Goal: Information Seeking & Learning: Learn about a topic

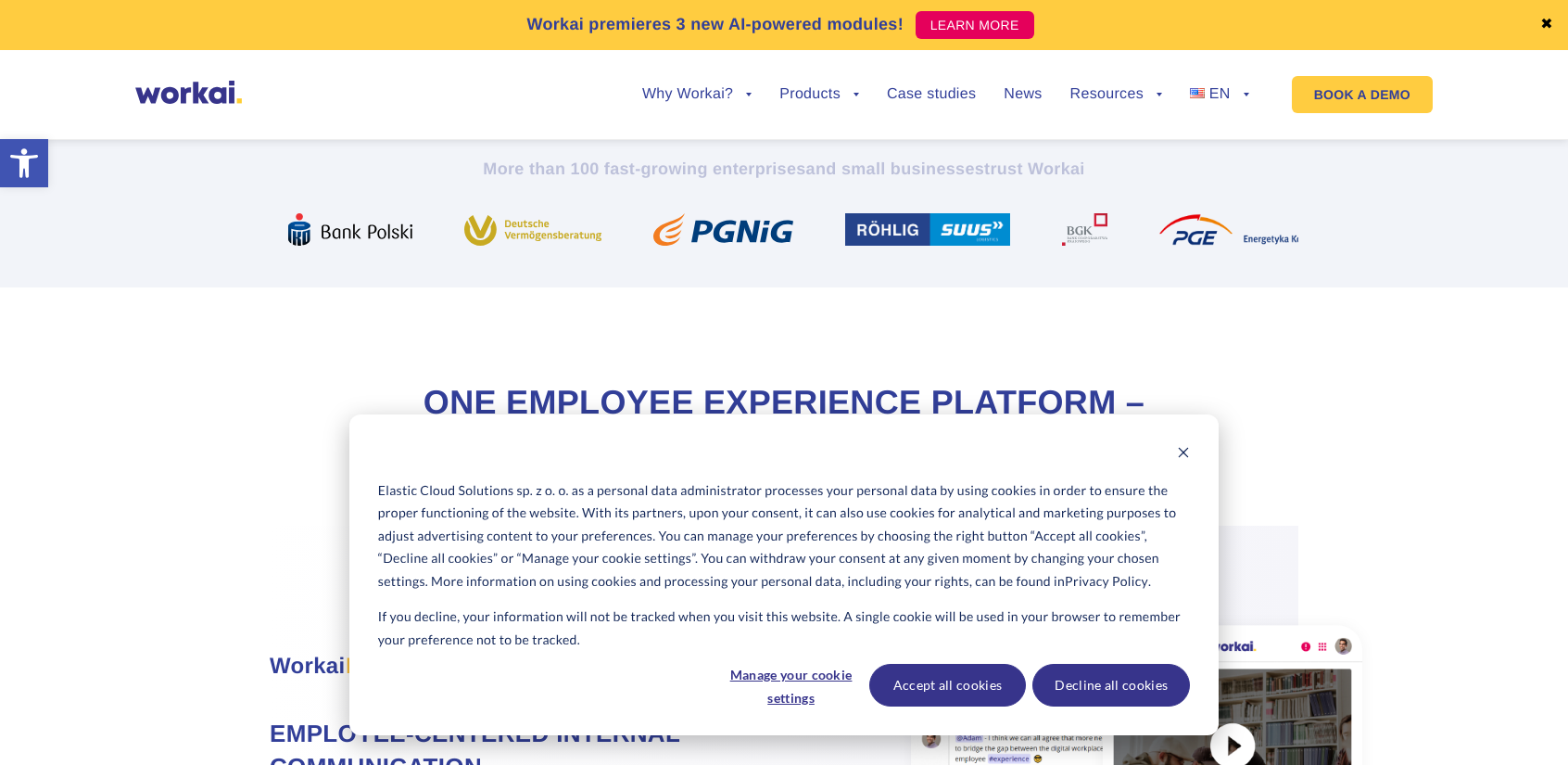
scroll to position [658, 0]
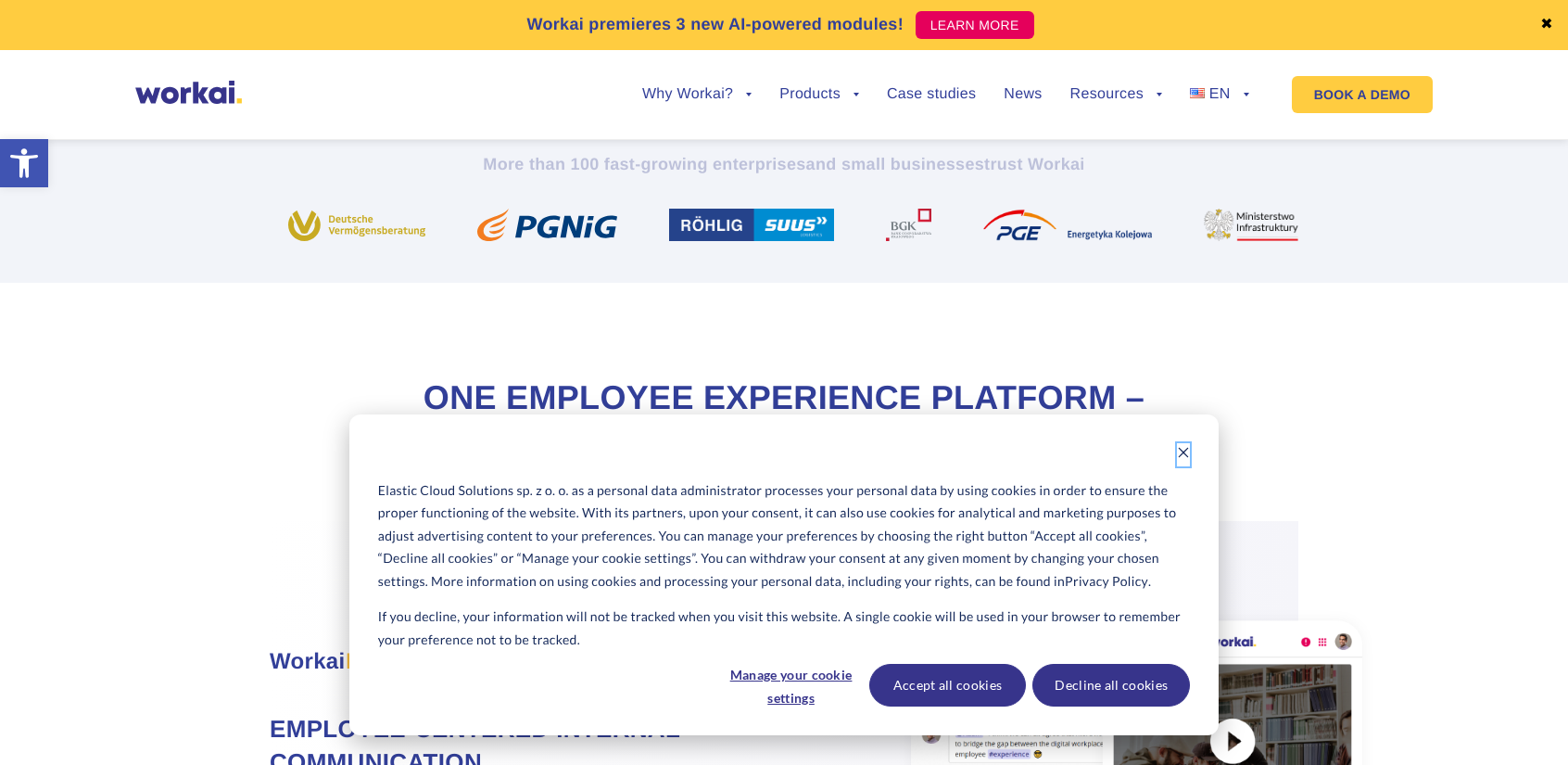
click at [1180, 444] on button "Dismiss cookie banner" at bounding box center [1184, 455] width 13 height 23
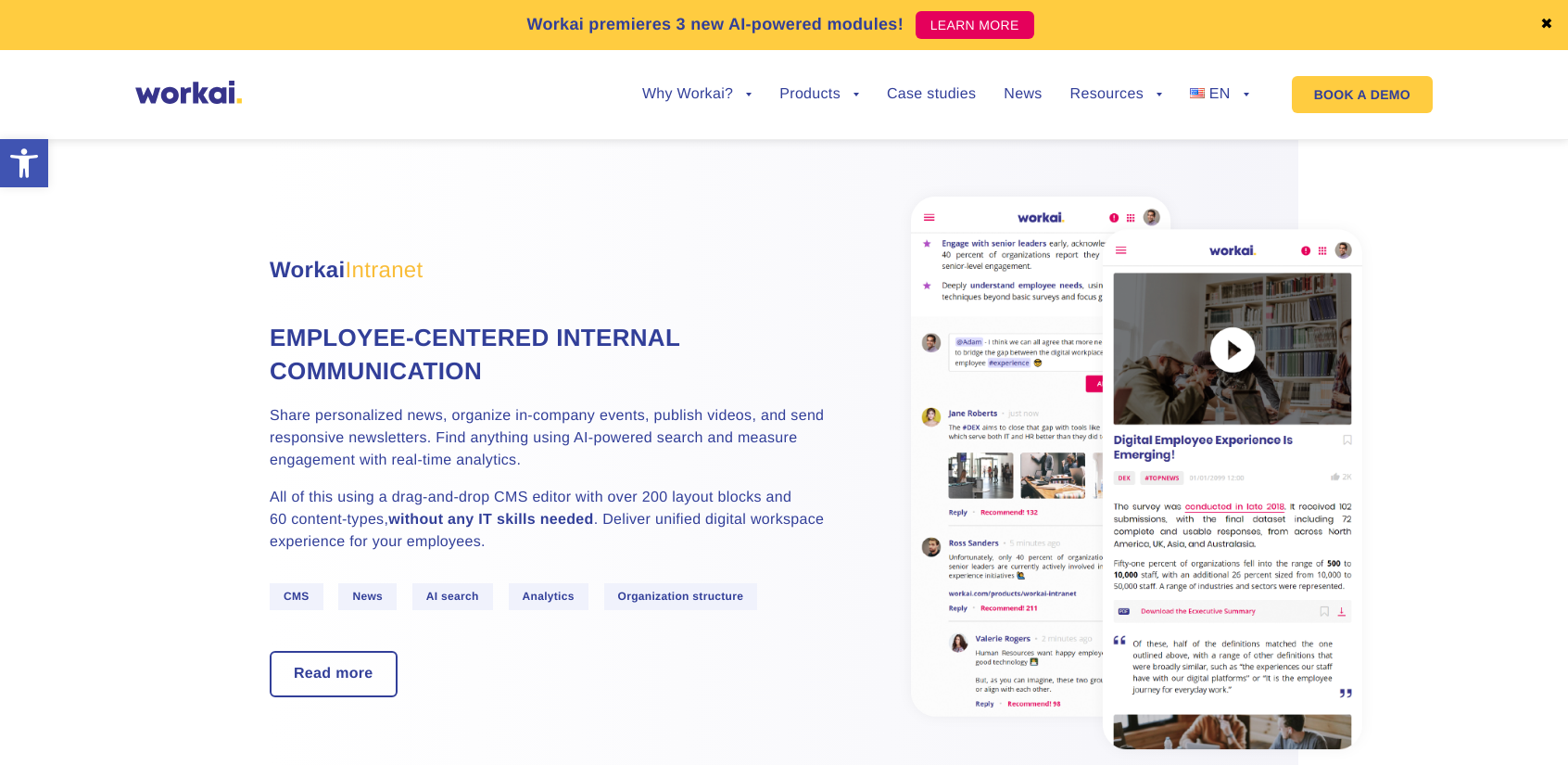
scroll to position [1050, 0]
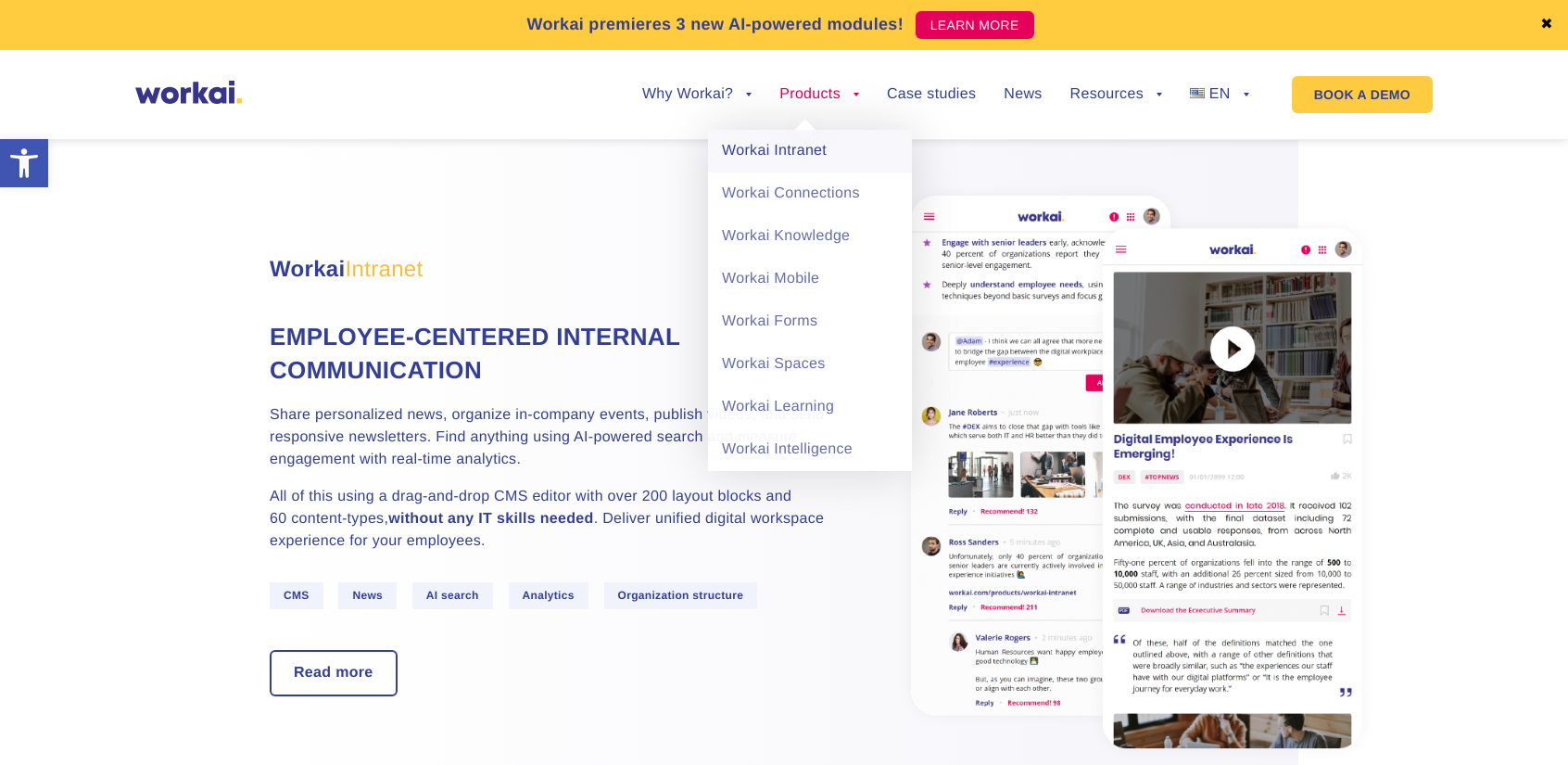
click at [812, 147] on link "Workai Intranet" at bounding box center [809, 150] width 203 height 43
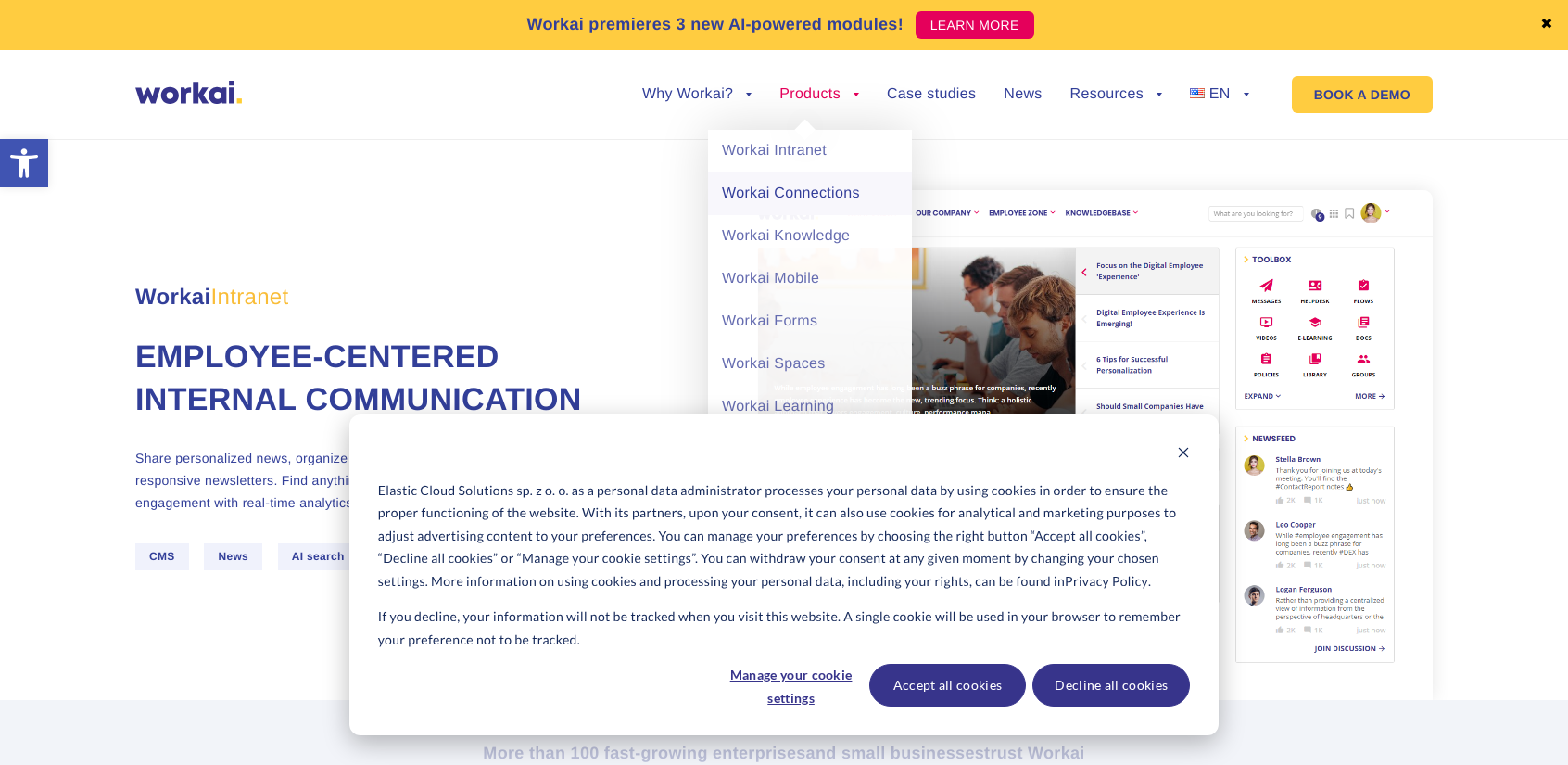
click at [792, 190] on link "Workai Connections" at bounding box center [809, 193] width 203 height 43
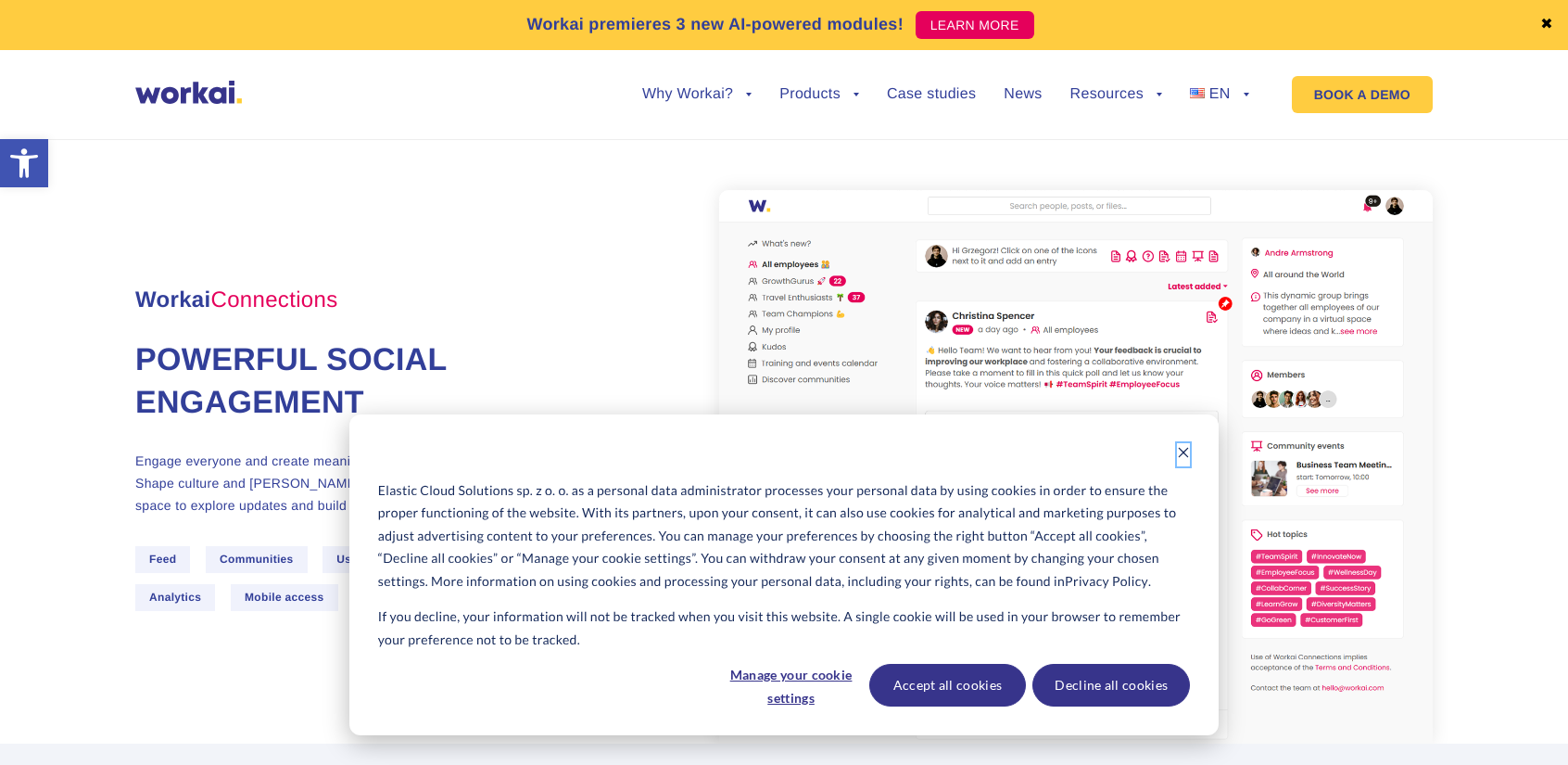
click at [1177, 450] on icon "Dismiss cookie banner" at bounding box center [1184, 453] width 13 height 13
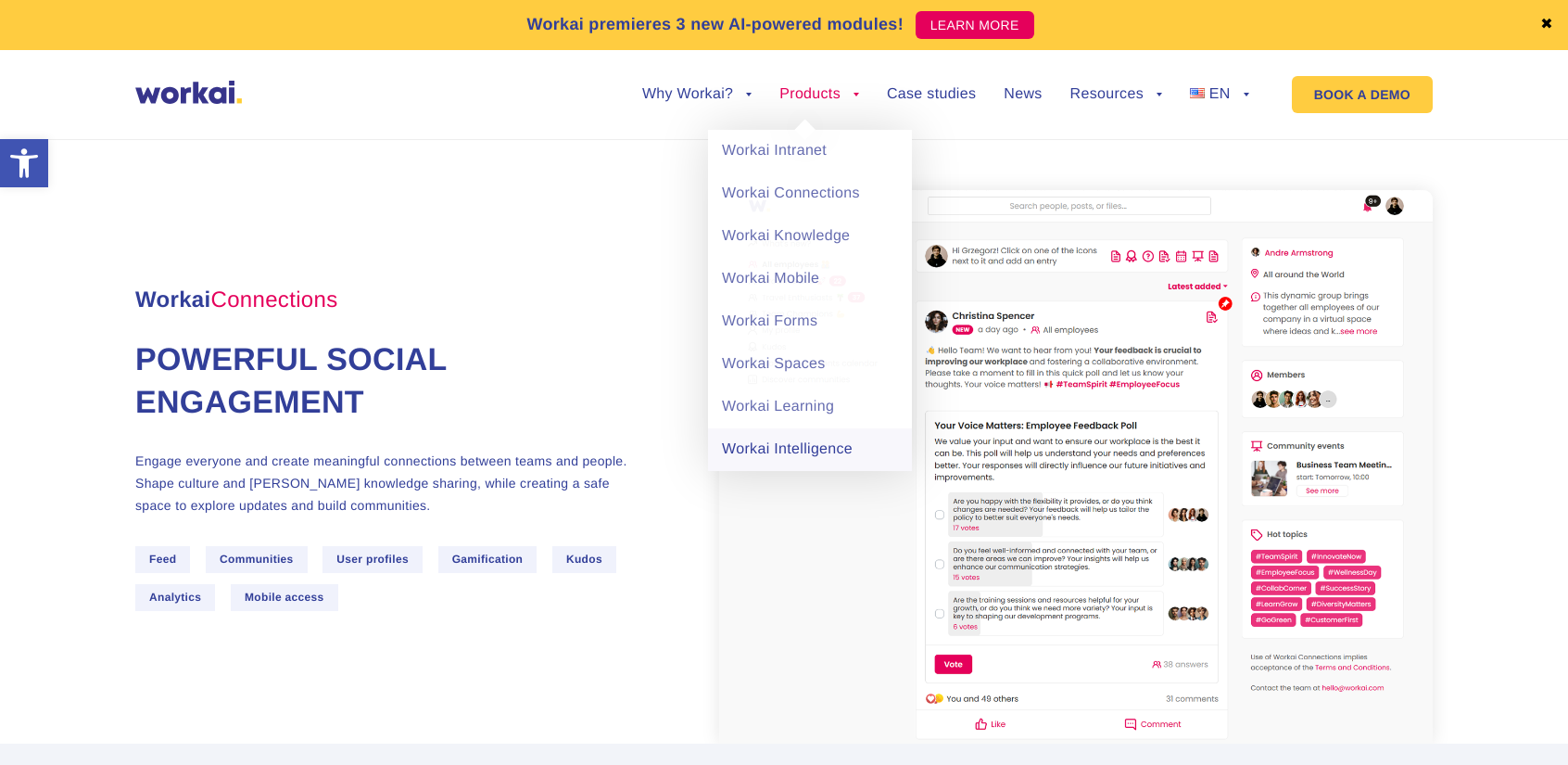
click at [815, 451] on link "Workai Intelligence" at bounding box center [809, 449] width 203 height 43
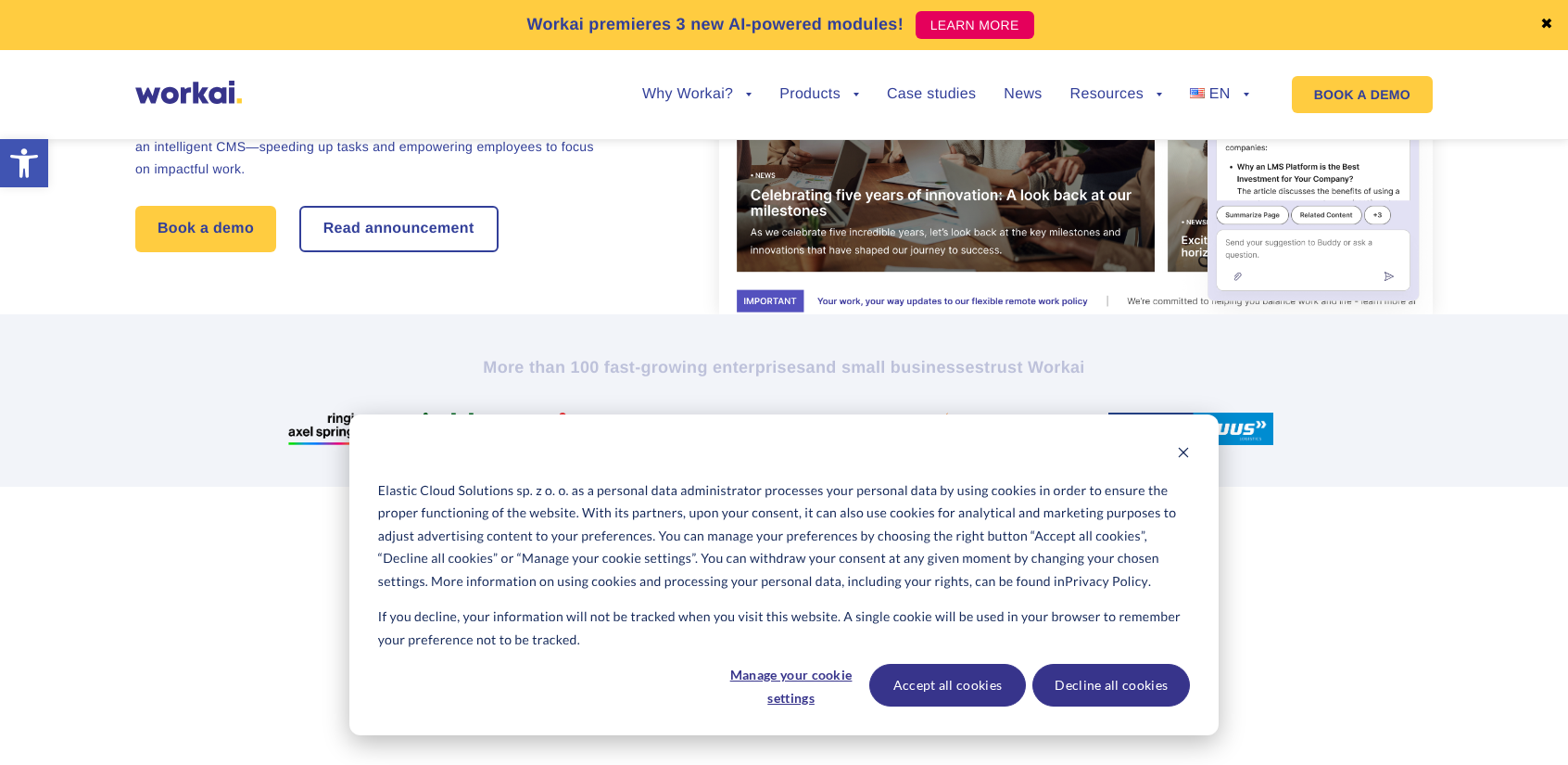
scroll to position [329, 0]
